Goal: Task Accomplishment & Management: Complete application form

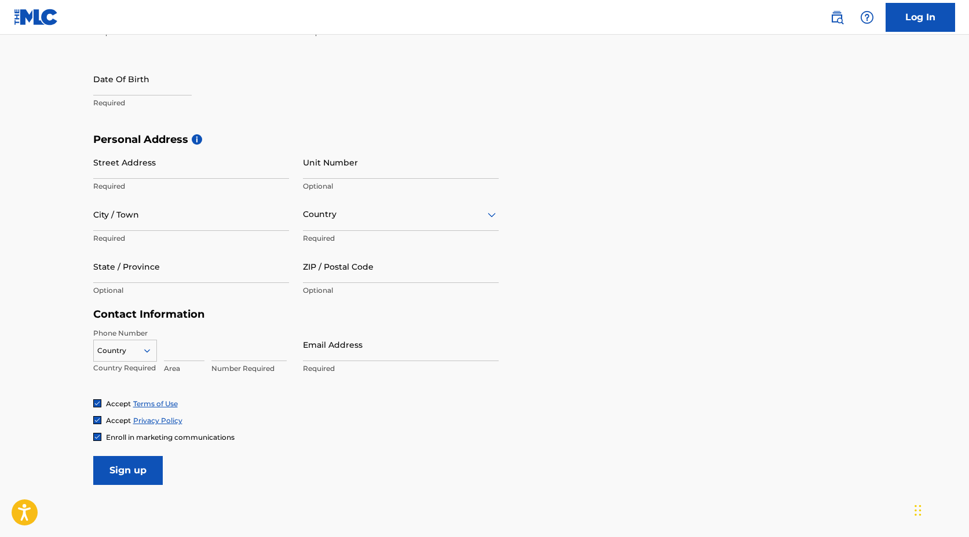
scroll to position [303, 0]
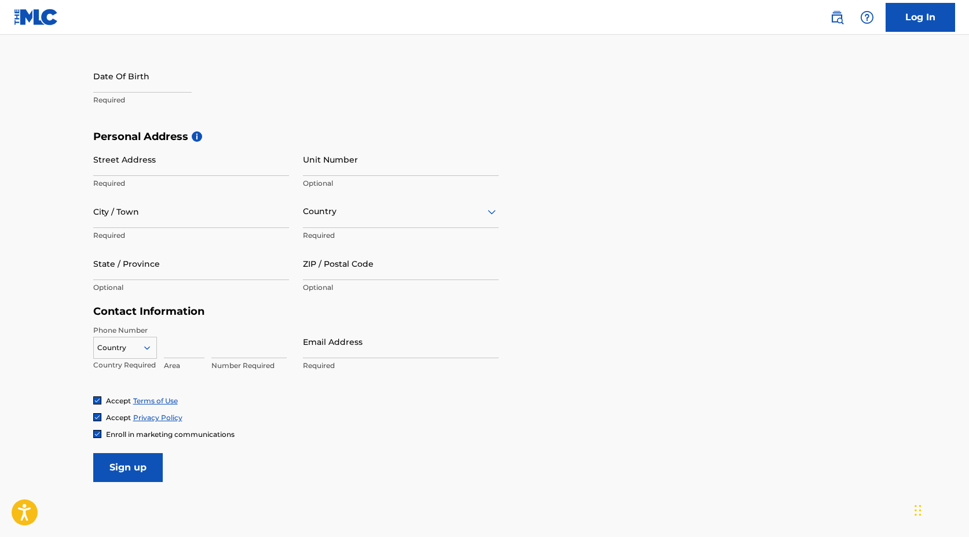
click at [125, 82] on input "text" at bounding box center [142, 76] width 98 height 33
select select "7"
select select "2025"
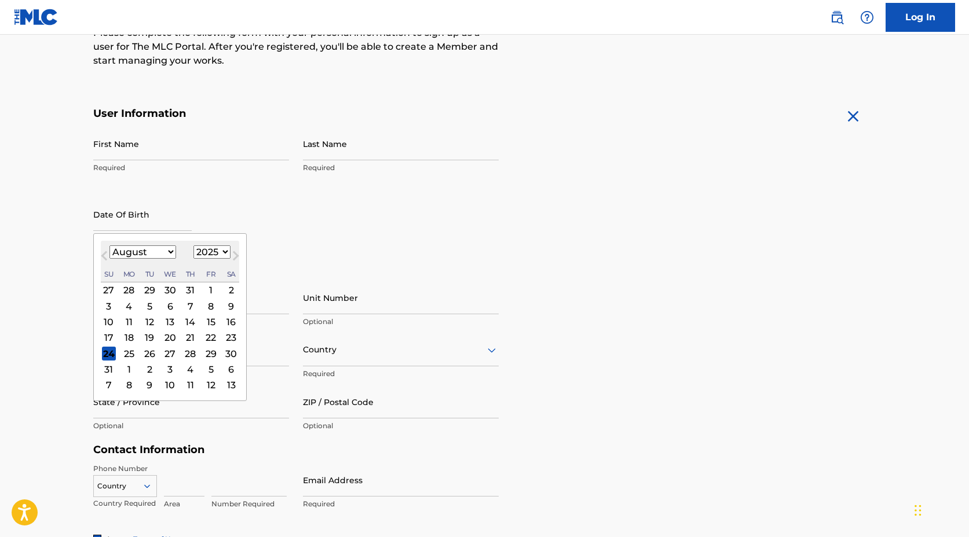
scroll to position [148, 0]
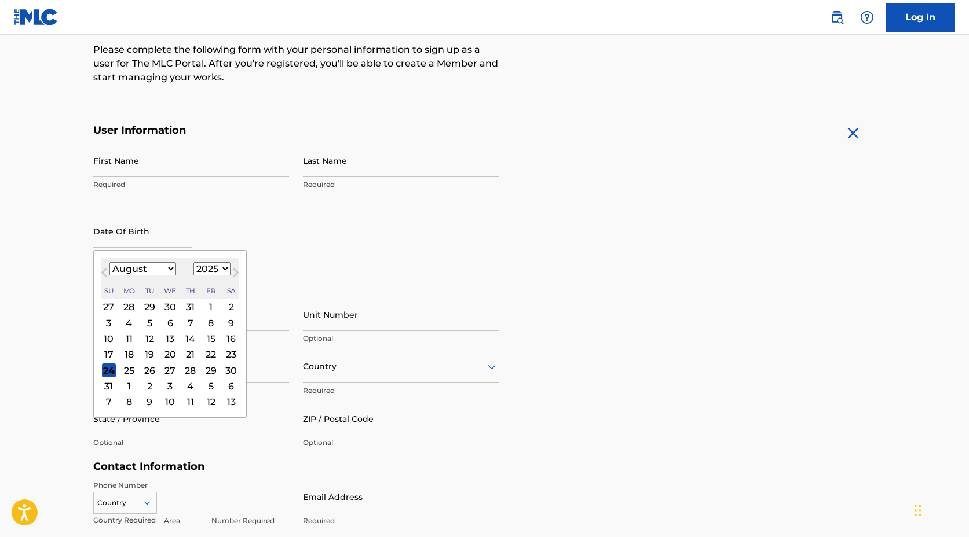
click at [168, 269] on select "January February March April May June July August September October November De…" at bounding box center [142, 268] width 67 height 13
select select "8"
click at [109, 262] on select "January February March April May June July August September October November De…" at bounding box center [142, 268] width 67 height 13
click at [187, 306] on div "4" at bounding box center [190, 307] width 14 height 14
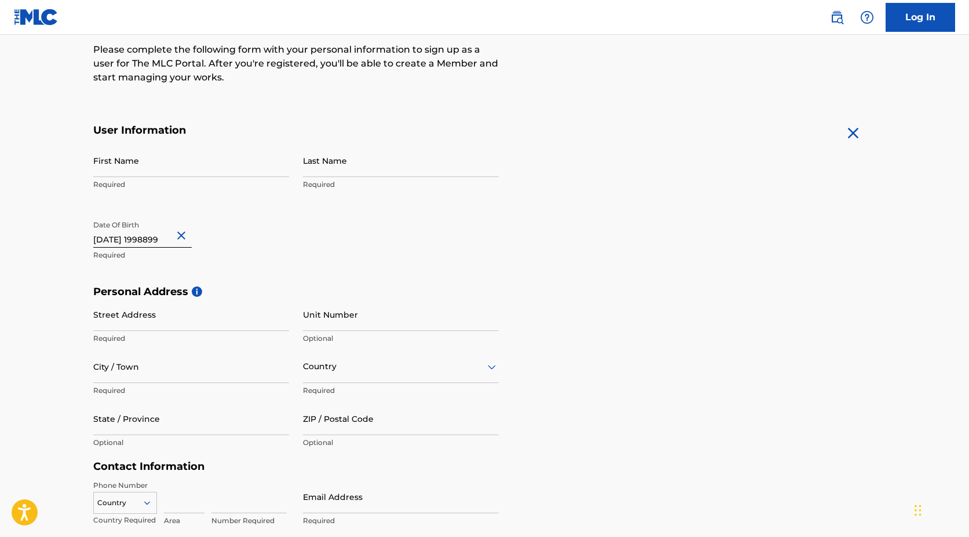
type input "September 4 1998899"
click at [149, 326] on input "Street Address" at bounding box center [191, 314] width 196 height 33
type input "1235 east blvd"
click at [303, 321] on input "Unit Number" at bounding box center [401, 314] width 196 height 33
type input "1271"
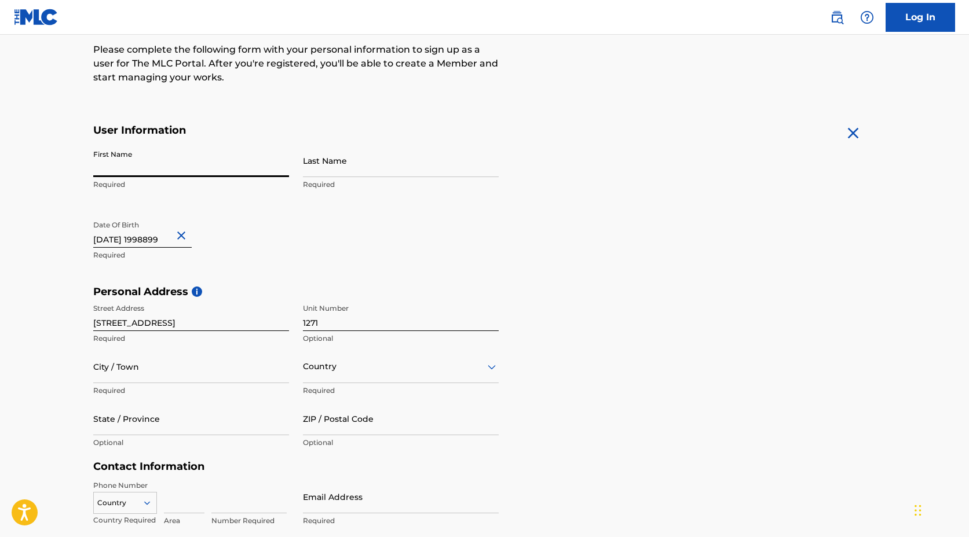
click at [158, 153] on input "First Name" at bounding box center [191, 160] width 196 height 33
type input "guilender"
click at [313, 164] on input "Last Name" at bounding box center [401, 160] width 196 height 33
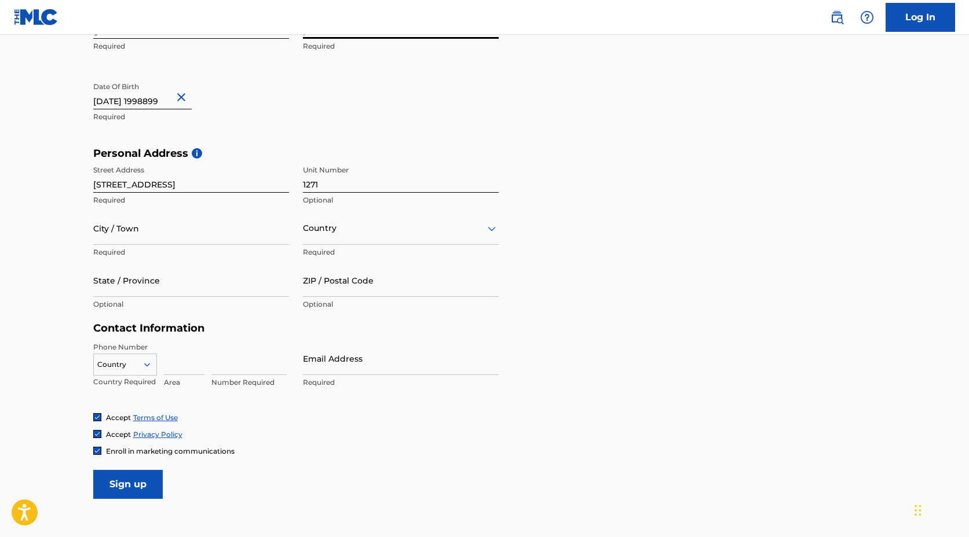
scroll to position [368, 0]
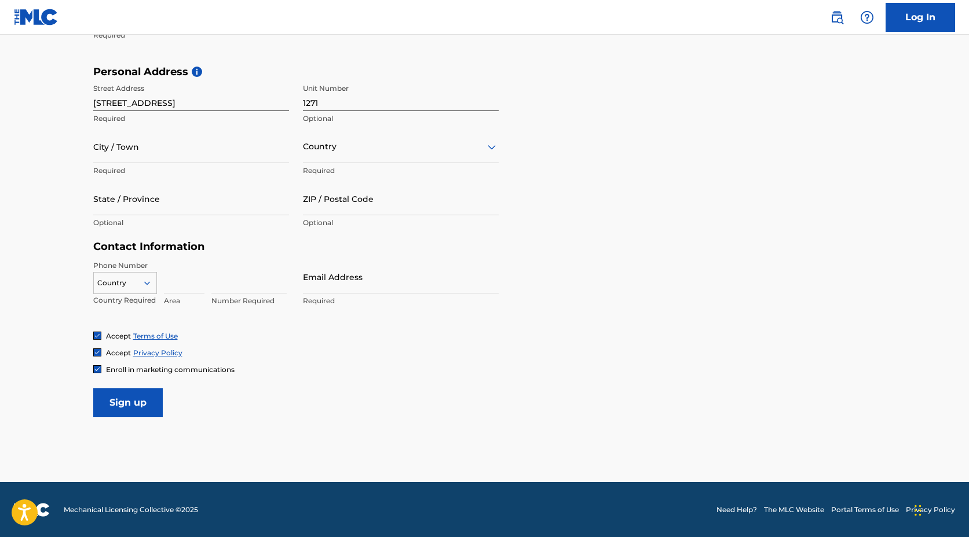
type input "pierre"
click at [138, 289] on div "Country" at bounding box center [125, 280] width 64 height 17
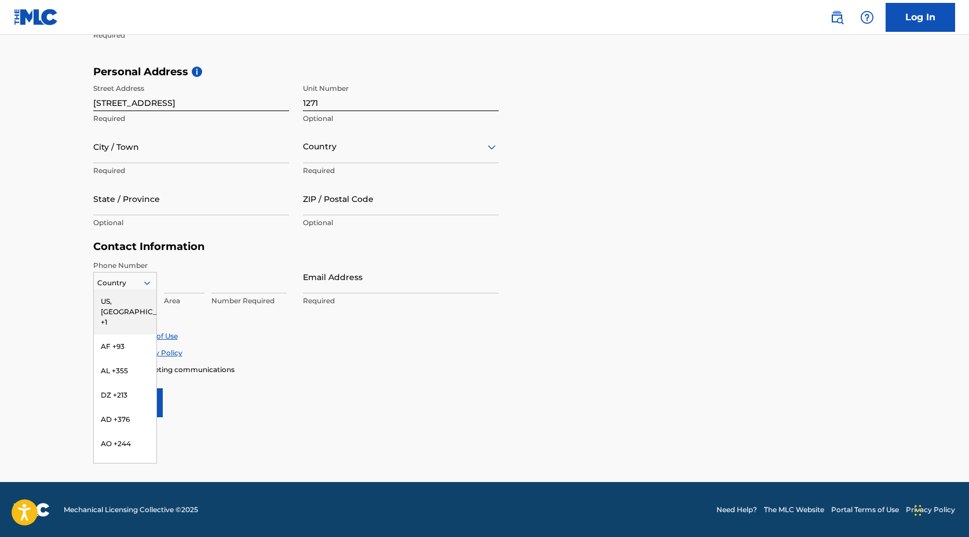
click at [134, 306] on div "US, CA +1" at bounding box center [125, 312] width 63 height 45
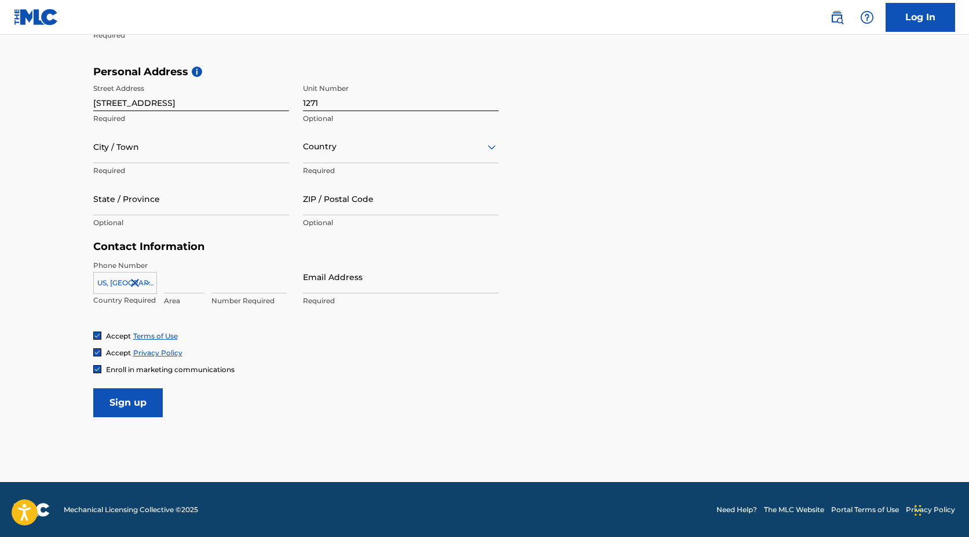
click at [185, 287] on input at bounding box center [184, 277] width 41 height 33
type input "215"
click at [247, 286] on input at bounding box center [248, 277] width 75 height 33
type input "5016576"
click at [324, 279] on input "Email Address" at bounding box center [401, 277] width 196 height 33
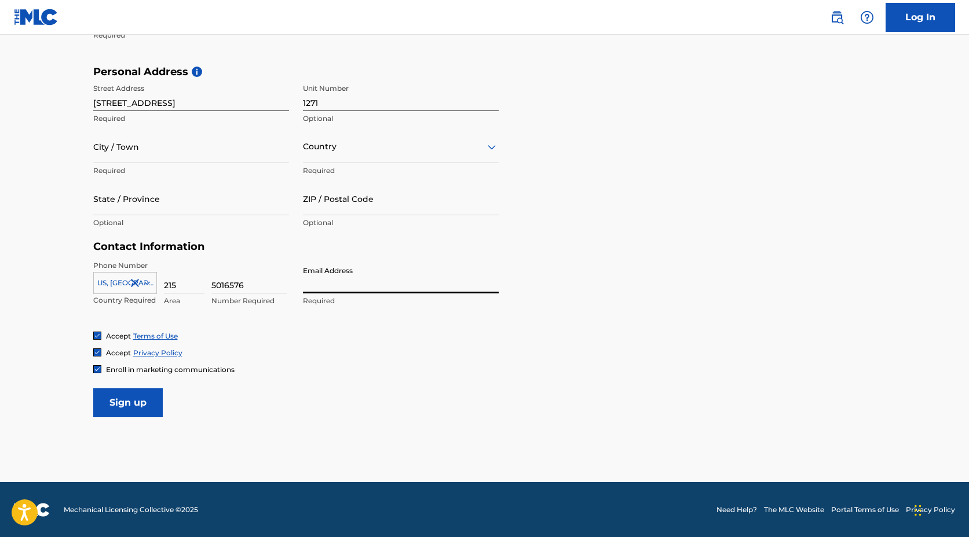
type input "g"
type input "[EMAIL_ADDRESS][DOMAIN_NAME]"
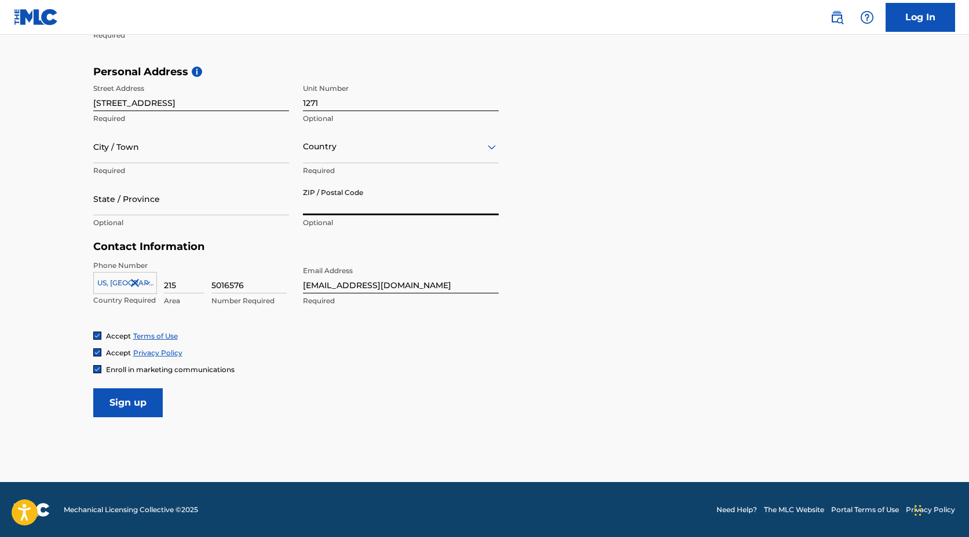
click at [318, 203] on input "ZIP / Postal Code" at bounding box center [401, 198] width 196 height 33
type input "28203"
click at [218, 206] on input "State / Province" at bounding box center [191, 198] width 196 height 33
type input "nc"
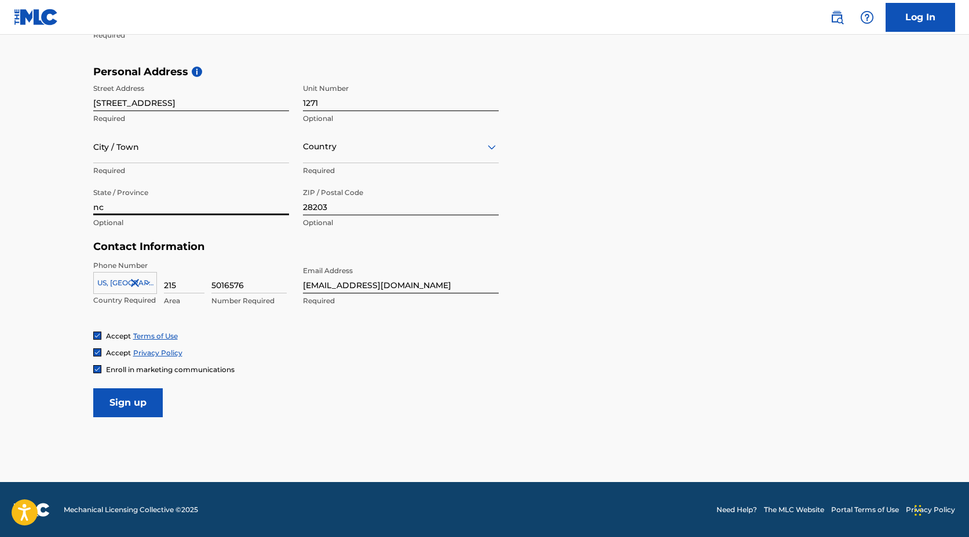
click at [350, 148] on div at bounding box center [401, 147] width 196 height 14
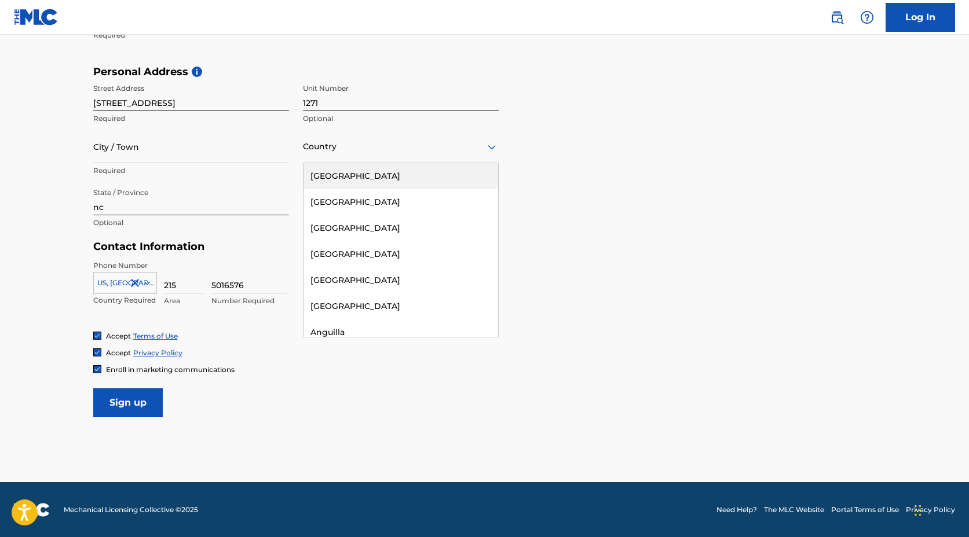
click at [348, 173] on div "United States" at bounding box center [400, 176] width 195 height 26
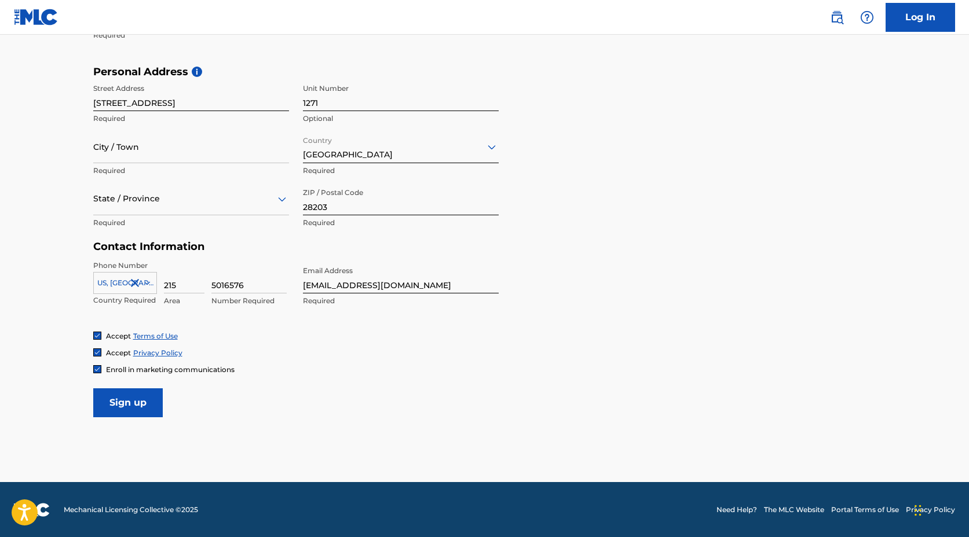
click at [217, 159] on input "City / Town" at bounding box center [191, 146] width 196 height 33
type input "charlotte"
click at [268, 246] on h5 "Contact Information" at bounding box center [295, 246] width 405 height 13
click at [98, 369] on img at bounding box center [97, 369] width 7 height 7
click at [95, 371] on div at bounding box center [97, 369] width 8 height 8
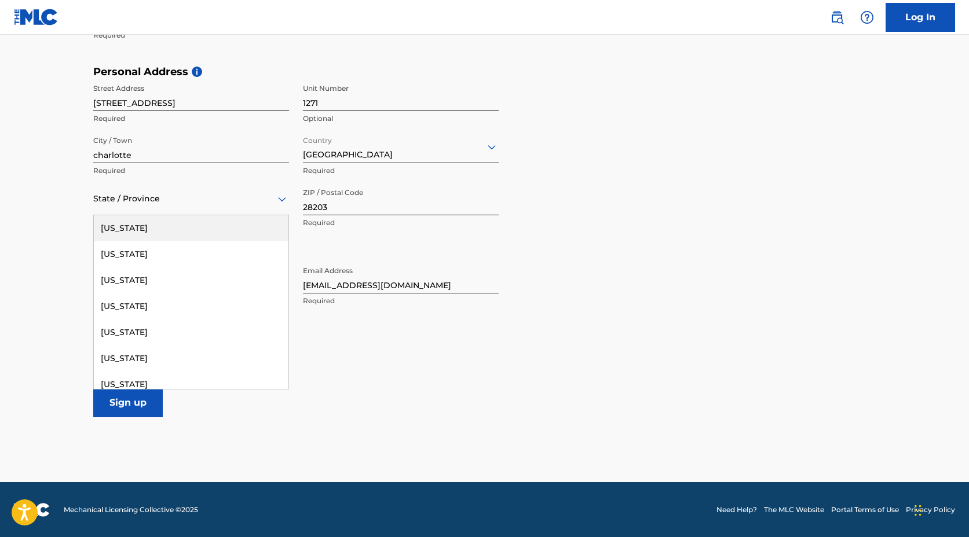
click at [275, 196] on icon at bounding box center [282, 199] width 14 height 14
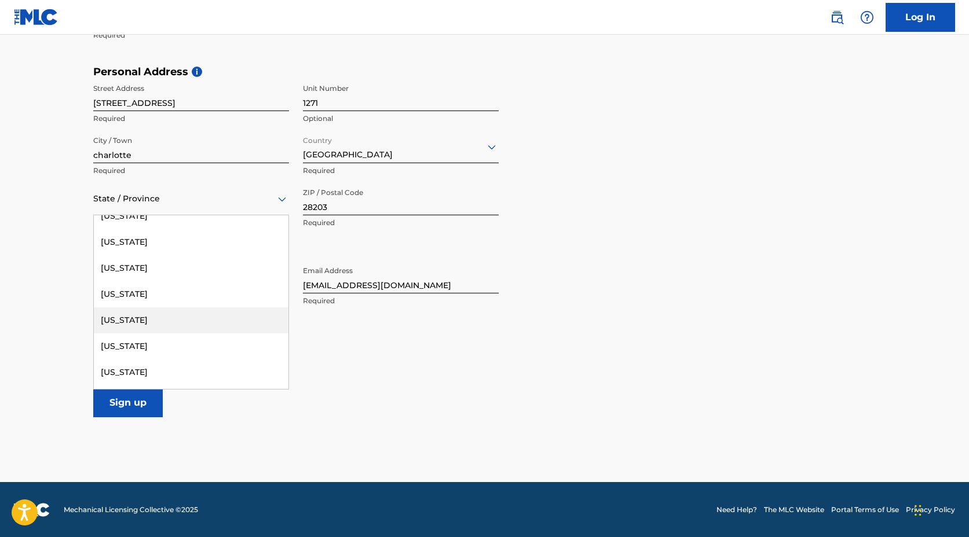
scroll to position [795, 0]
click at [196, 347] on div "North Carolina" at bounding box center [191, 345] width 195 height 26
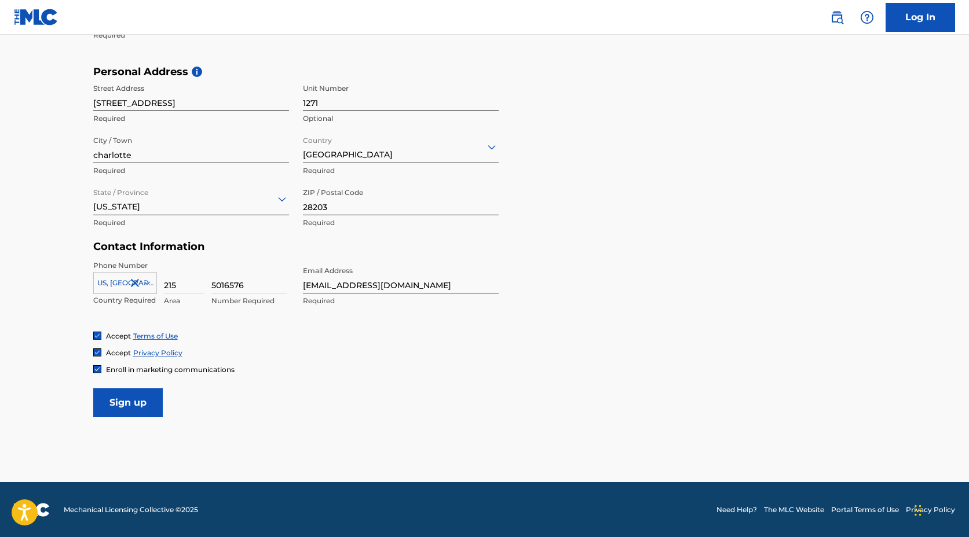
click at [134, 403] on input "Sign up" at bounding box center [128, 403] width 70 height 29
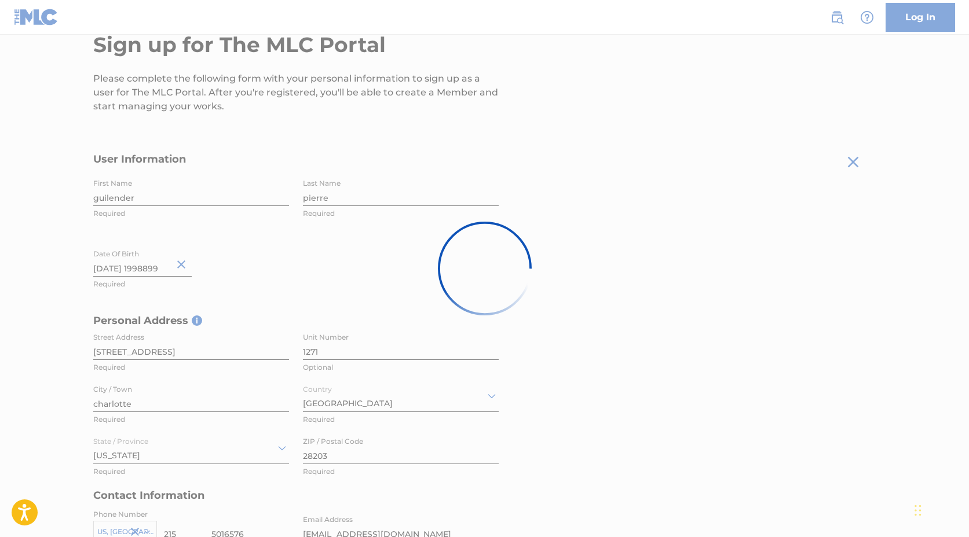
scroll to position [0, 0]
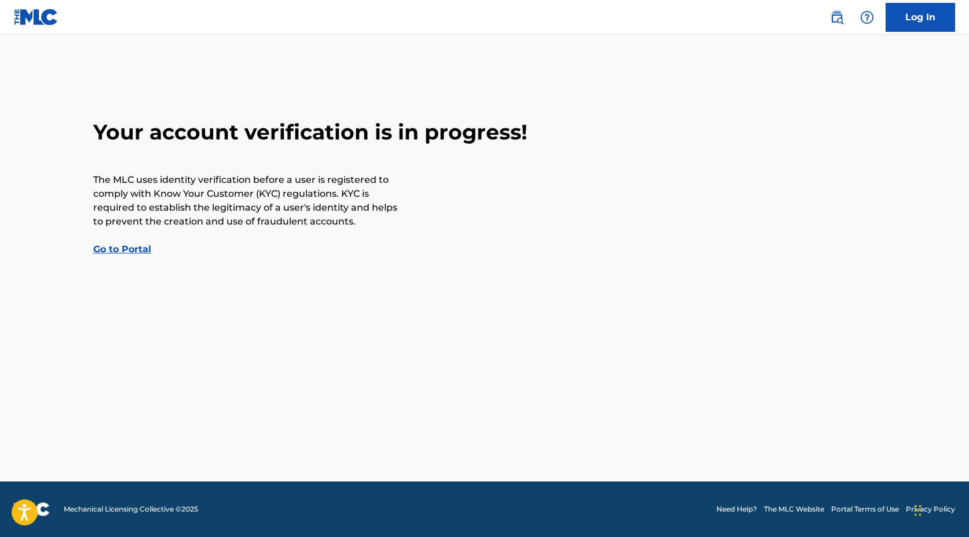
click at [137, 251] on link "Go to Portal" at bounding box center [122, 249] width 58 height 11
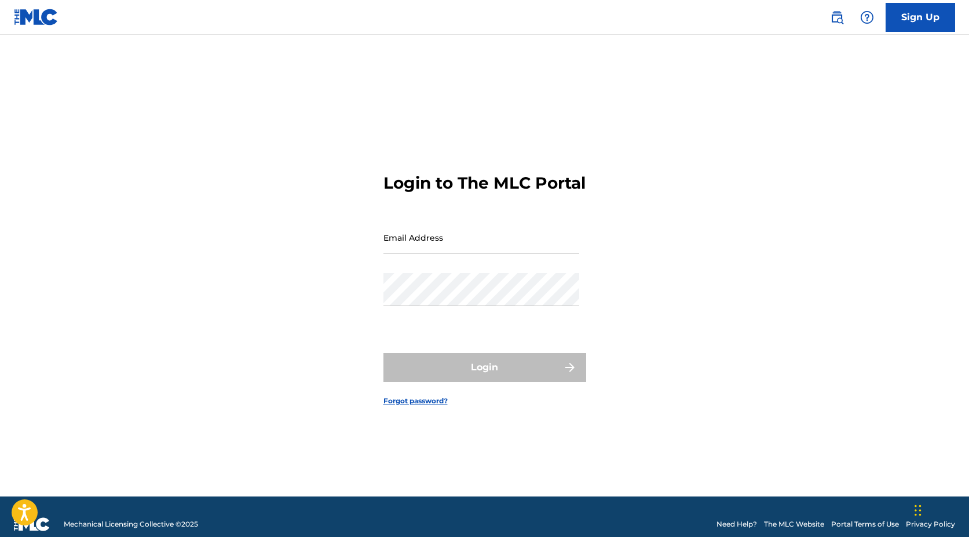
click at [420, 265] on div "Email Address" at bounding box center [481, 247] width 196 height 52
click at [420, 245] on input "Email Address" at bounding box center [481, 237] width 196 height 33
click at [424, 254] on input "Email Address" at bounding box center [481, 237] width 196 height 33
type input "[EMAIL_ADDRESS][DOMAIN_NAME]"
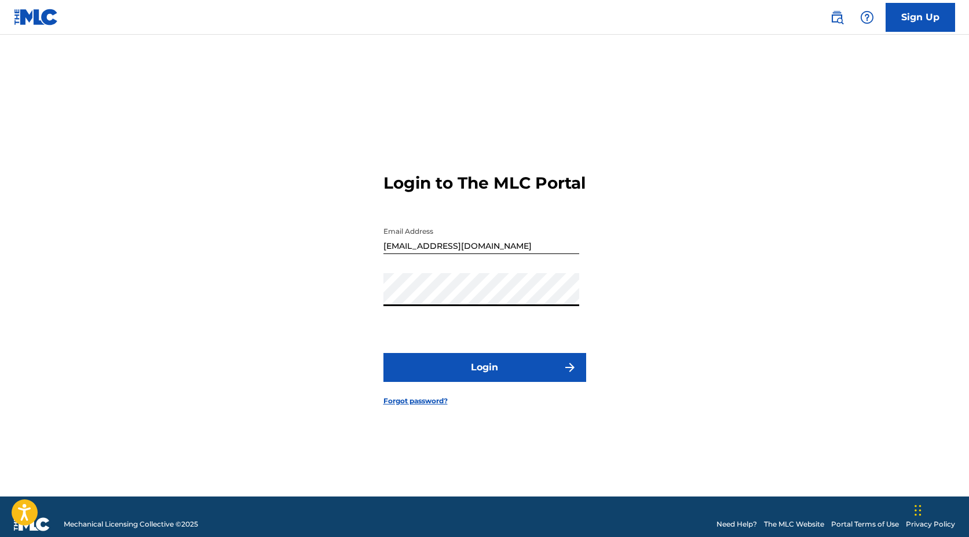
click at [430, 375] on button "Login" at bounding box center [484, 367] width 203 height 29
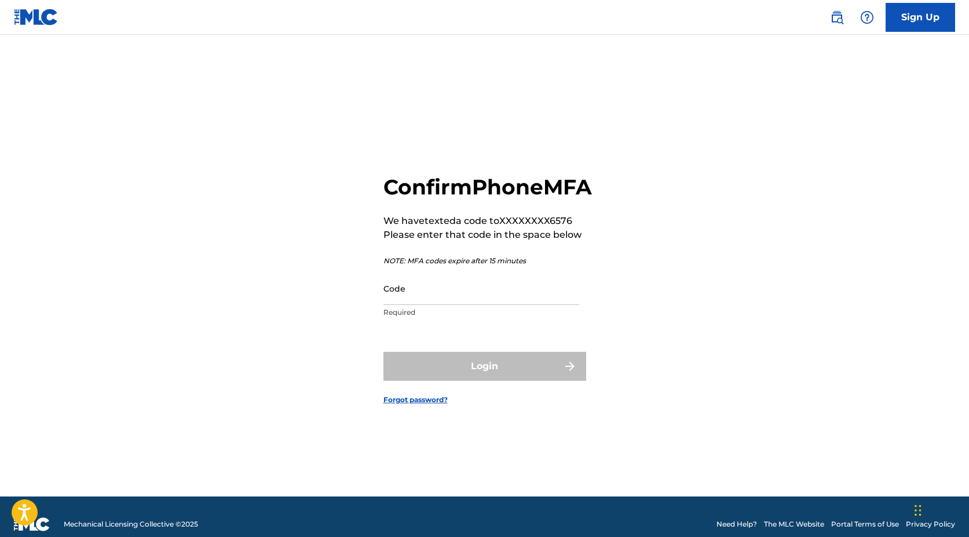
click at [423, 266] on p "NOTE: MFA codes expire after 15 minutes" at bounding box center [487, 261] width 209 height 10
click at [418, 291] on input "Code" at bounding box center [481, 288] width 196 height 33
type input "0"
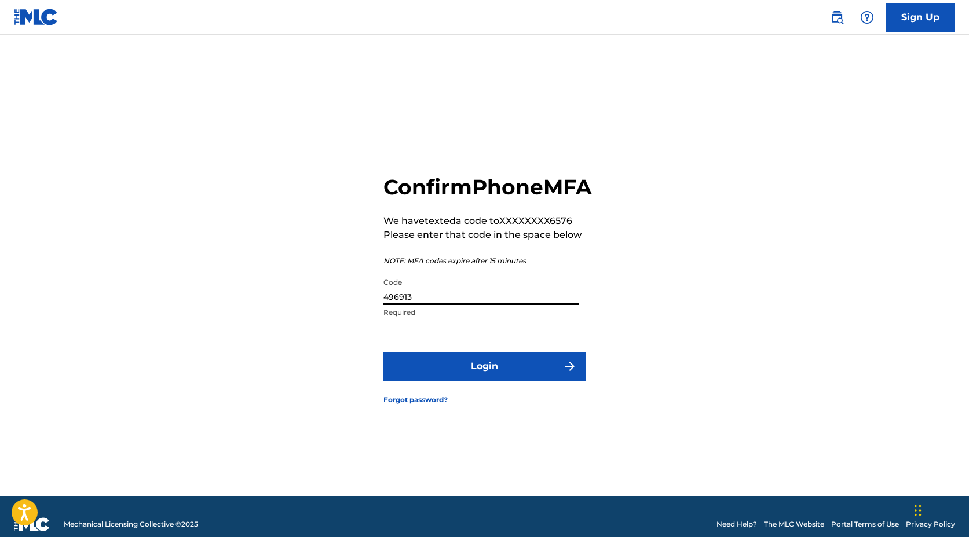
type input "496913"
click at [532, 381] on button "Login" at bounding box center [484, 366] width 203 height 29
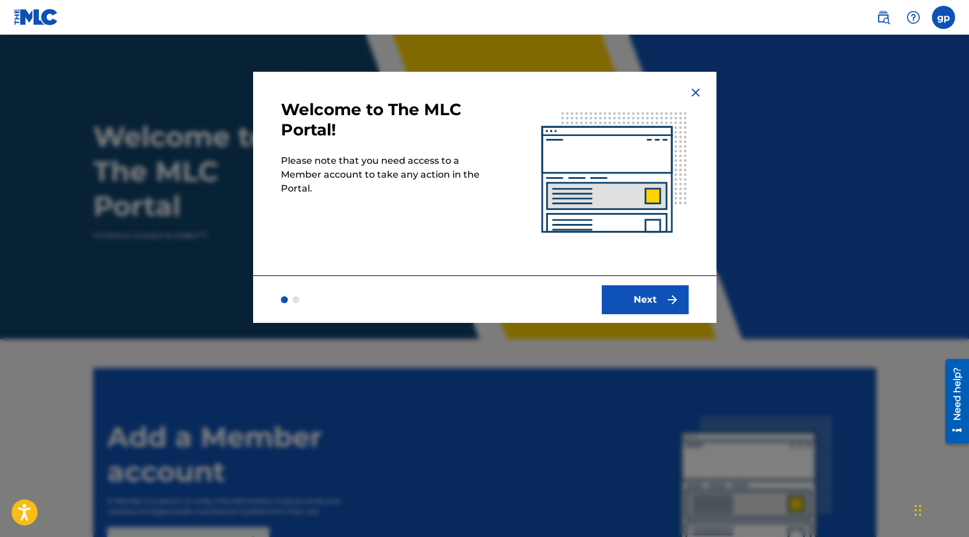
click at [650, 303] on button "Next" at bounding box center [645, 300] width 87 height 29
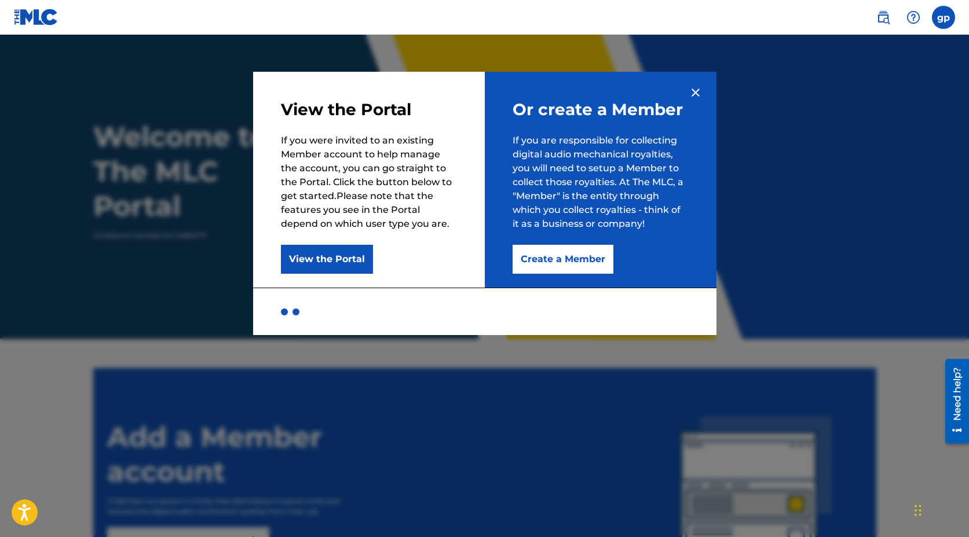
click at [650, 303] on div at bounding box center [484, 311] width 463 height 47
click at [558, 259] on button "Create a Member" at bounding box center [563, 259] width 101 height 29
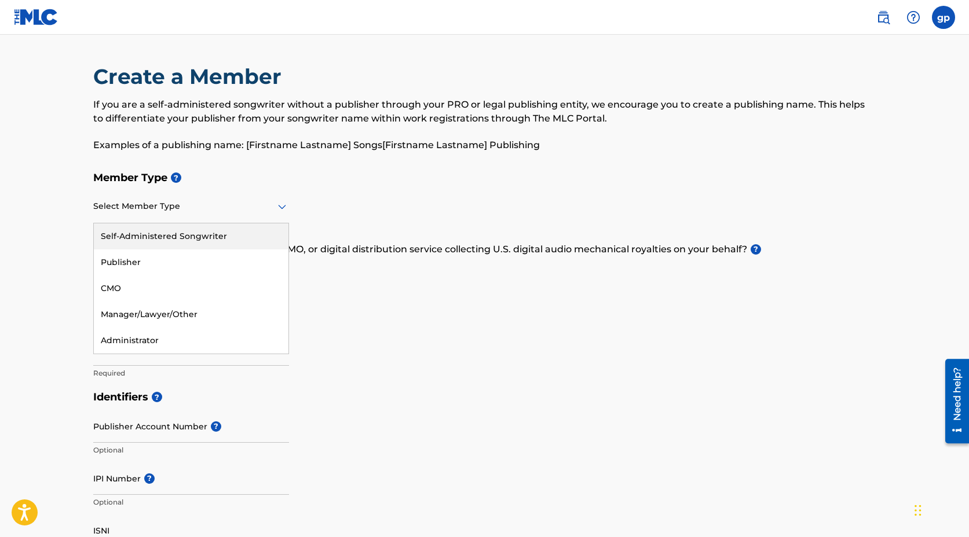
click at [262, 204] on div at bounding box center [191, 206] width 196 height 14
click at [211, 262] on div "Publisher" at bounding box center [191, 263] width 195 height 26
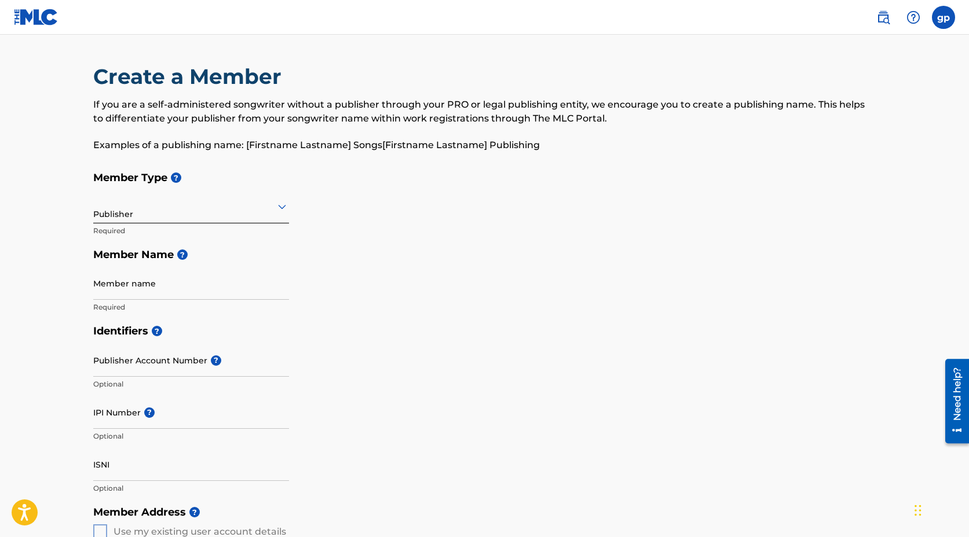
click at [150, 290] on input "Member name" at bounding box center [191, 283] width 196 height 33
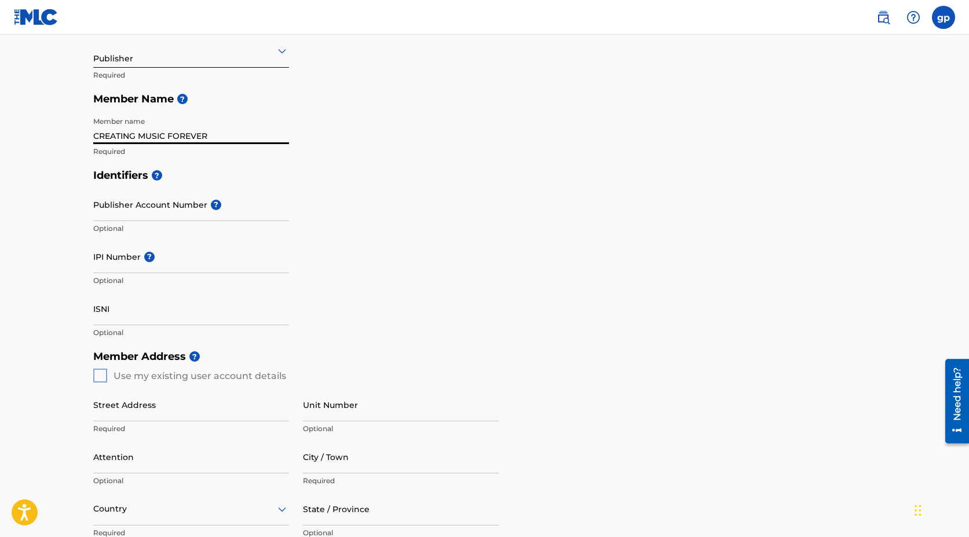
scroll to position [173, 0]
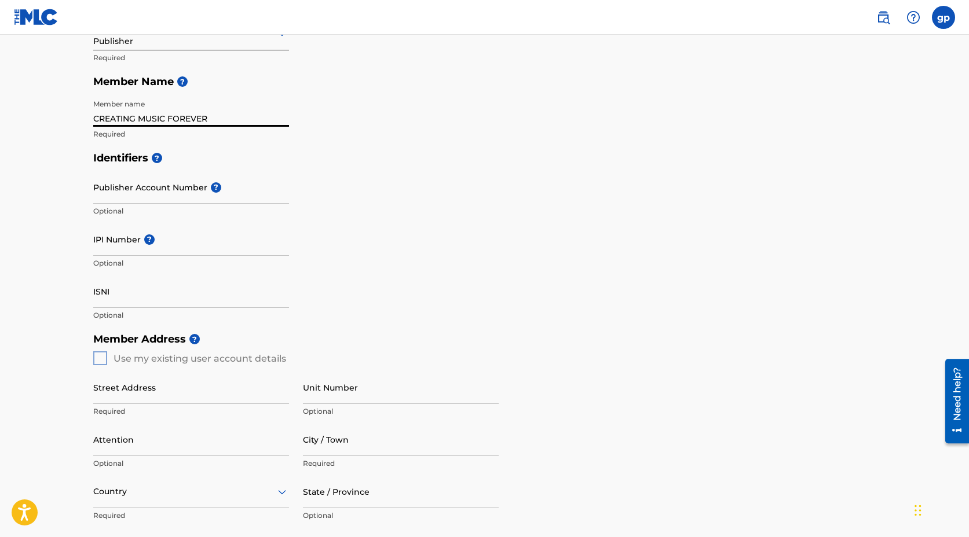
type input "CREATING MUSIC FOREVER"
click at [154, 189] on input "Publisher Account Number ?" at bounding box center [191, 187] width 196 height 33
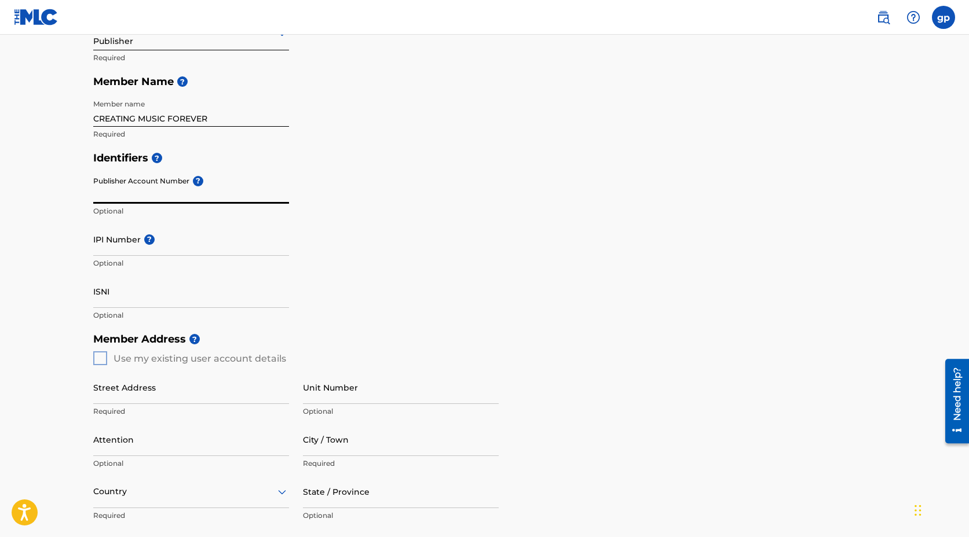
paste input "5409064"
type input "5409064"
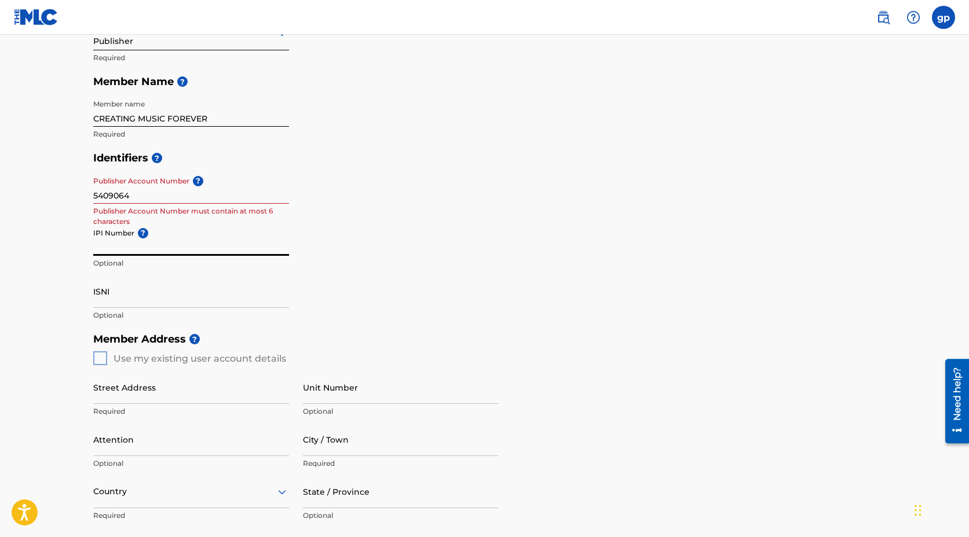
click at [141, 254] on input "IPI Number ?" at bounding box center [191, 239] width 196 height 33
paste input "#364047957"
click at [97, 247] on input "#364047957" at bounding box center [191, 239] width 196 height 33
type input "364047957"
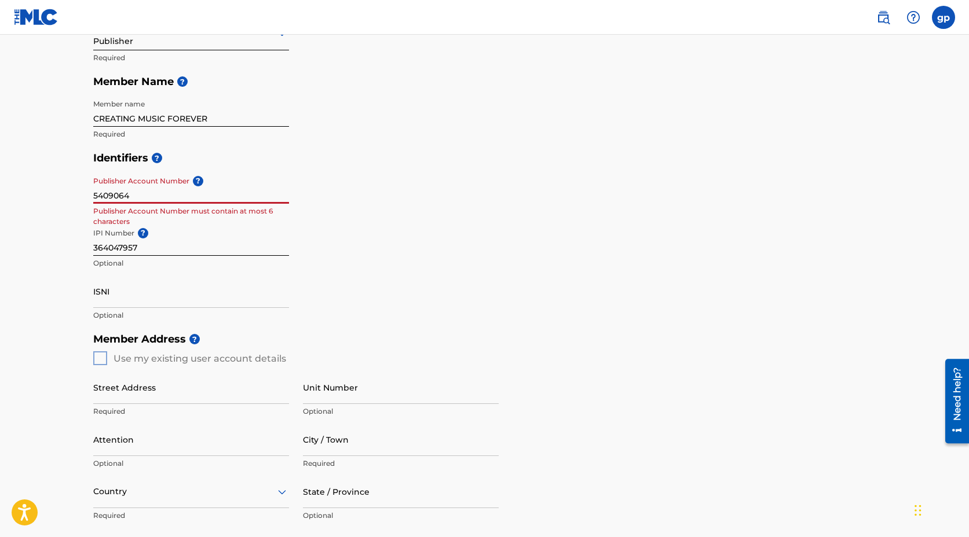
click at [166, 198] on input "5409064" at bounding box center [191, 187] width 196 height 33
drag, startPoint x: 166, startPoint y: 198, endPoint x: 56, endPoint y: 196, distance: 109.5
click at [56, 196] on main "Create a Member If you are a self-administered songwriter without a publisher t…" at bounding box center [484, 349] width 969 height 974
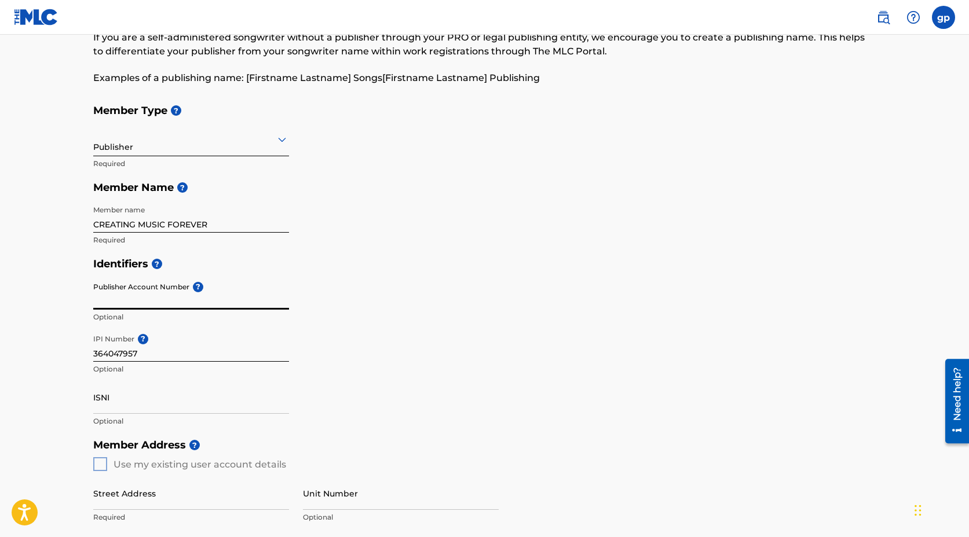
scroll to position [0, 0]
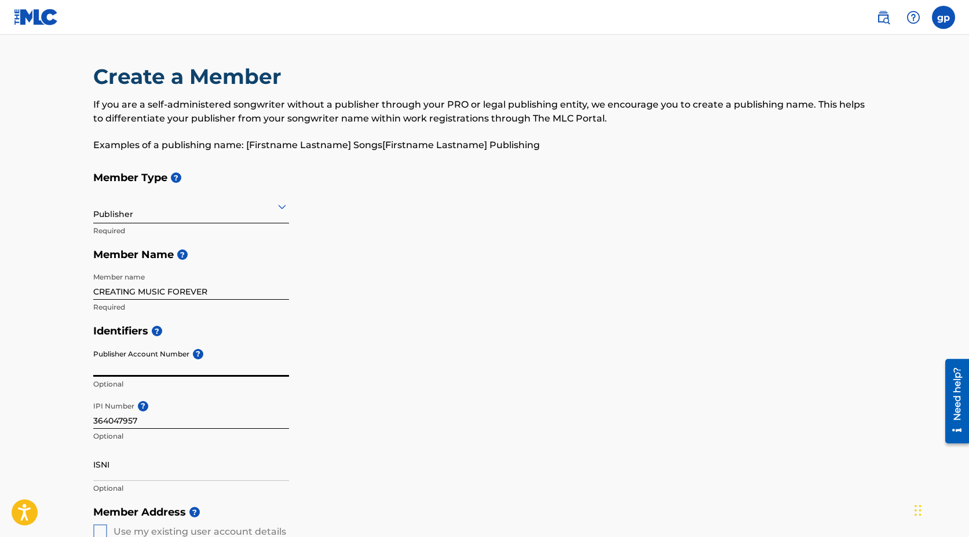
click at [201, 297] on input "CREATING MUSIC FOREVER" at bounding box center [191, 283] width 196 height 33
drag, startPoint x: 217, startPoint y: 292, endPoint x: 49, endPoint y: 283, distance: 168.8
click at [49, 284] on main "Create a Member If you are a self-administered songwriter without a publisher t…" at bounding box center [484, 522] width 969 height 974
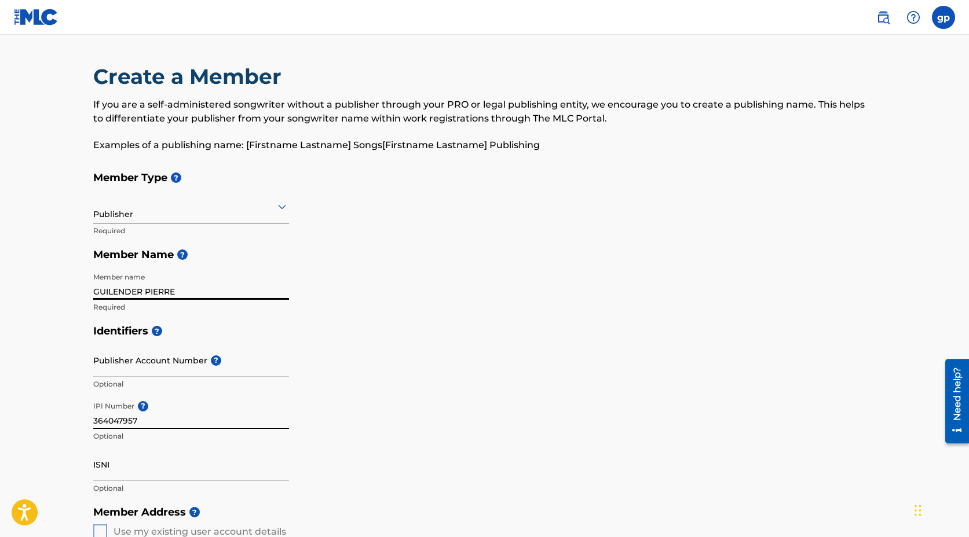
type input "GUILENDER PIERRE"
click at [120, 364] on input "Publisher Account Number ?" at bounding box center [191, 360] width 196 height 33
paste input "10356660578"
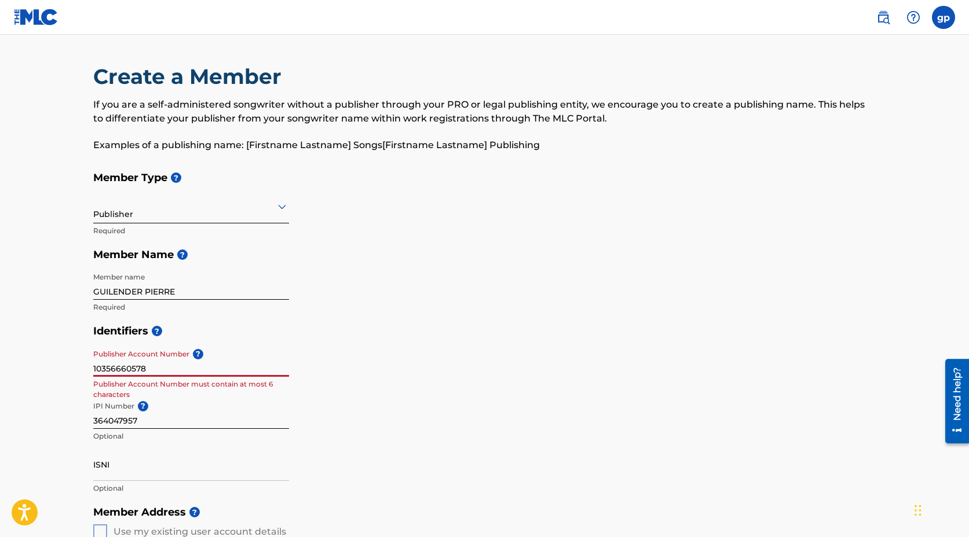
type input "10356660578"
click at [317, 359] on div "Identifiers ? Publisher Account Number ? 10356660578 Publisher Account Number m…" at bounding box center [484, 409] width 783 height 181
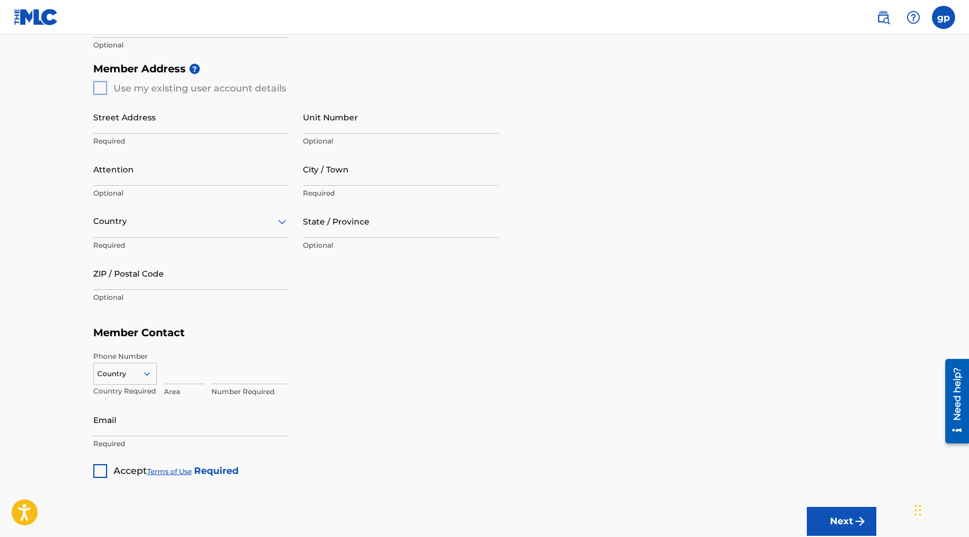
scroll to position [526, 0]
